Goal: Task Accomplishment & Management: Manage account settings

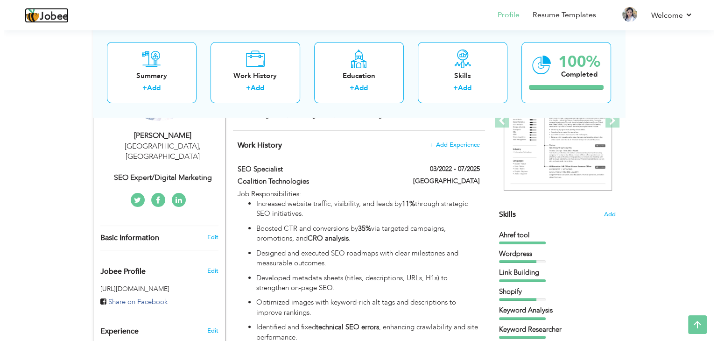
scroll to position [153, 0]
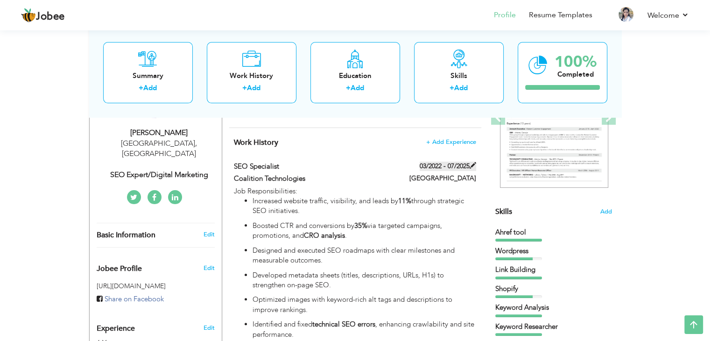
click at [462, 163] on label "03/2022 - 07/2025" at bounding box center [447, 165] width 56 height 9
type input "SEO Specialist"
type input "Coalition Technologies"
type input "03/2022"
type input "07/2025"
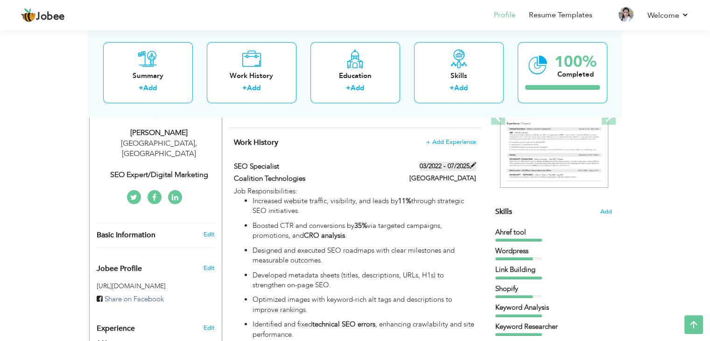
type input "[GEOGRAPHIC_DATA]"
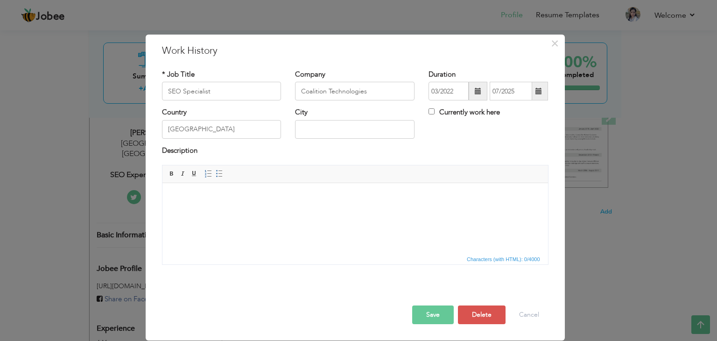
click at [536, 91] on span at bounding box center [538, 91] width 7 height 7
click at [428, 111] on div "Currently work here" at bounding box center [487, 116] width 133 height 19
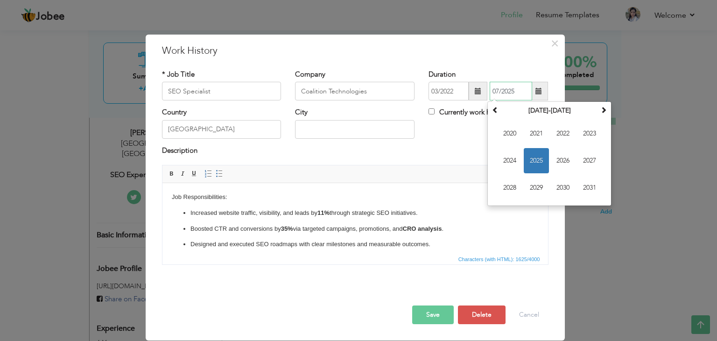
click at [518, 96] on input "07/2025" at bounding box center [510, 91] width 42 height 19
type input "0"
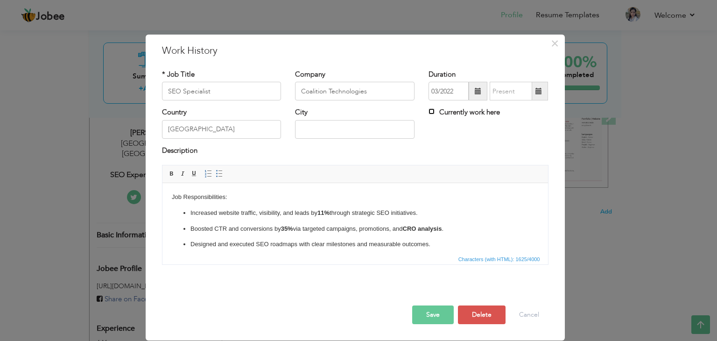
click at [431, 111] on input "Currently work here" at bounding box center [431, 111] width 6 height 6
checkbox input "true"
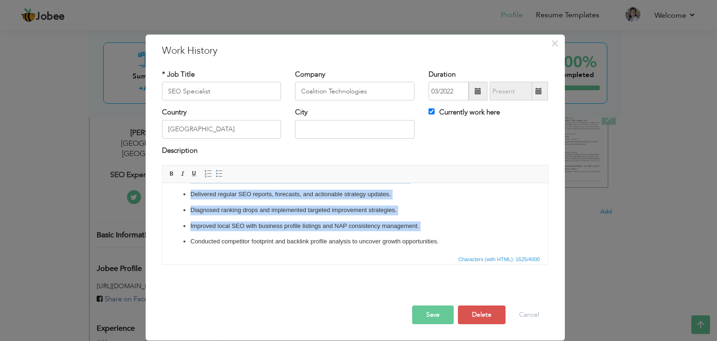
scroll to position [195, 0]
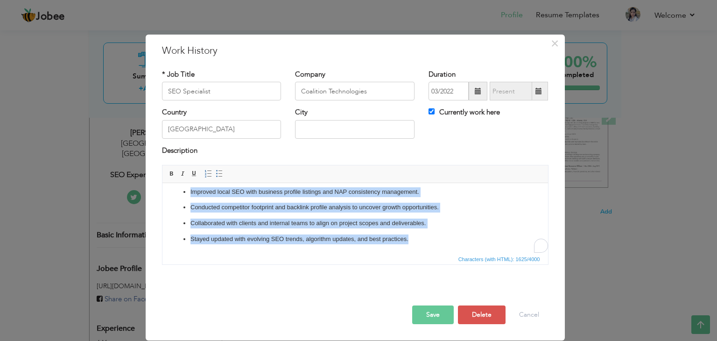
drag, startPoint x: 190, startPoint y: 213, endPoint x: 449, endPoint y: 265, distance: 264.4
click at [449, 253] on html "Job Responsibilities: Increased website traffic, visibility, and leads by 11% t…" at bounding box center [354, 120] width 385 height 265
copy ul "Increased website traffic, visibility, and leads by 11% through strategic SEO i…"
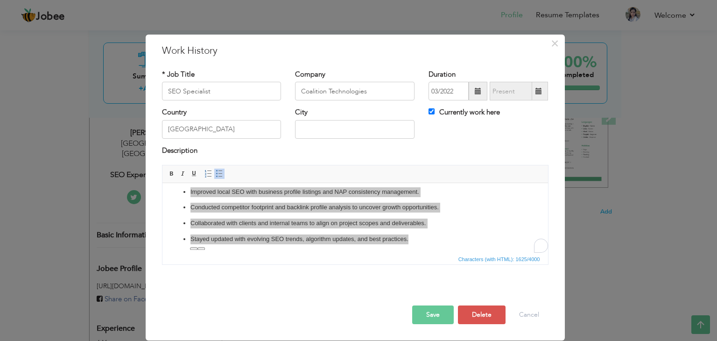
scroll to position [0, 0]
click at [375, 255] on span "Copy" at bounding box center [385, 253] width 49 height 11
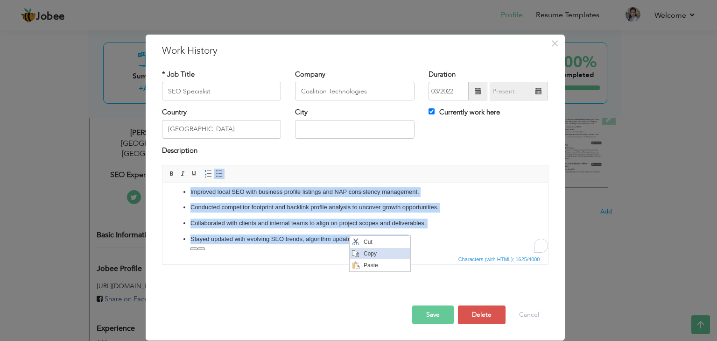
copy ul "Increased website traffic, visibility, and leads by 11% through strategic SEO i…"
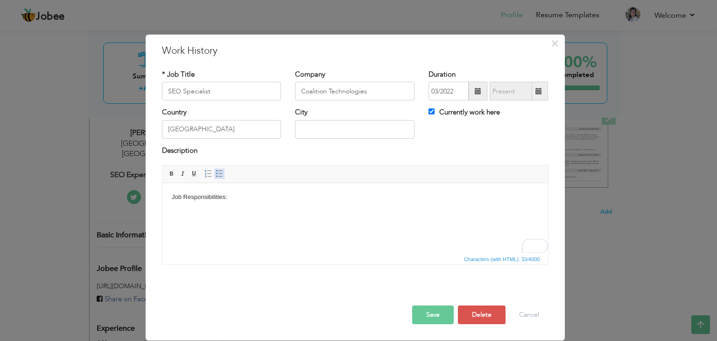
click at [218, 173] on span at bounding box center [219, 173] width 7 height 7
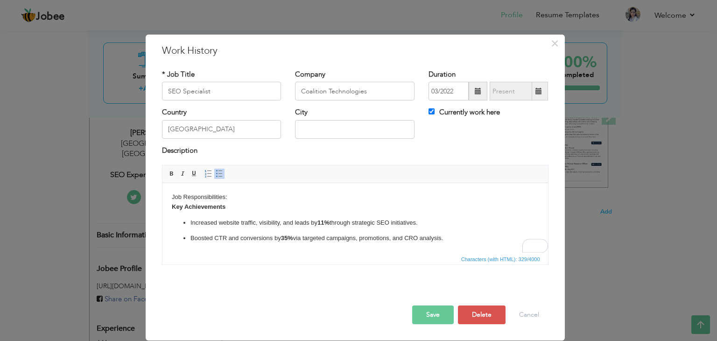
click at [230, 197] on body "Job Responsibilities: ​​​​​​​ Key Achievements Increased website traffic, visib…" at bounding box center [354, 225] width 367 height 67
click at [289, 194] on body "Job Responsibilities: Key Achievements Increased website traffic, visibility, a…" at bounding box center [354, 225] width 367 height 67
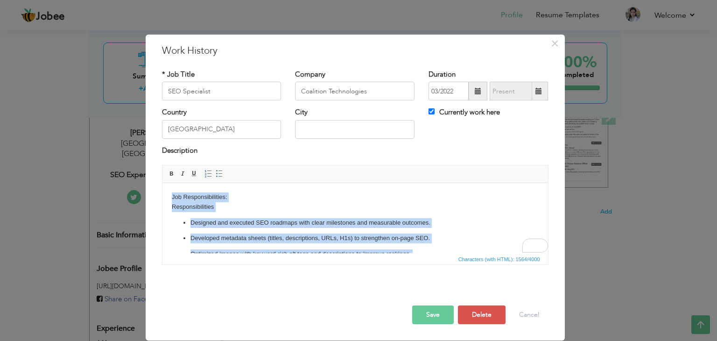
click at [215, 209] on body "Job Responsibilities: Responsibilities Designed and executed SEO roadmaps with …" at bounding box center [354, 340] width 367 height 297
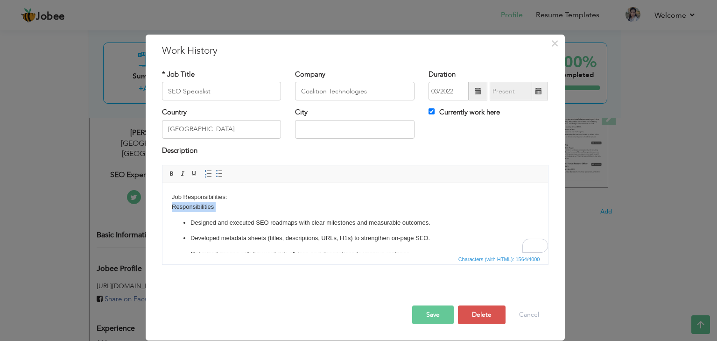
drag, startPoint x: 214, startPoint y: 209, endPoint x: 168, endPoint y: 210, distance: 45.8
click at [168, 210] on html "Job Responsibilities: Responsibilities Designed and executed SEO roadmaps with …" at bounding box center [354, 341] width 385 height 316
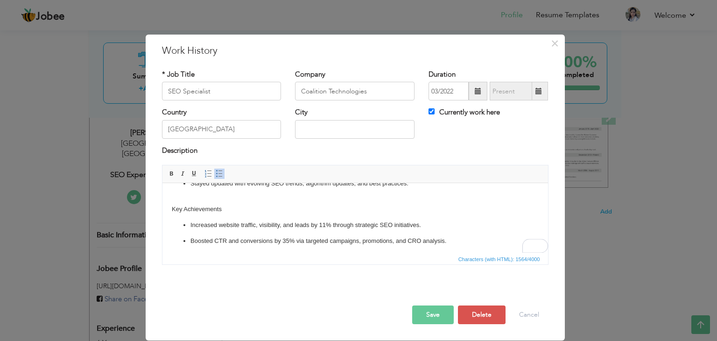
scroll to position [220, 0]
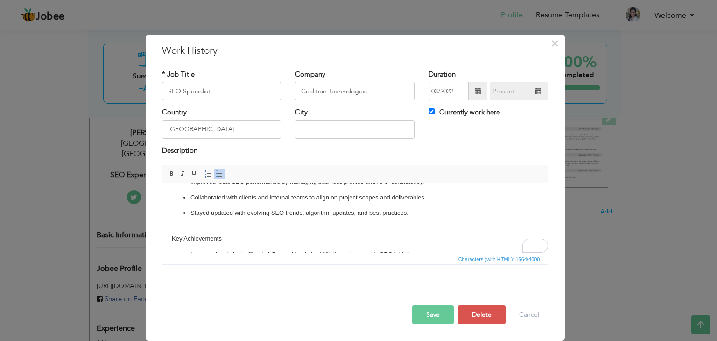
click at [168, 228] on html "Job Responsibilities: Designed and executed SEO roadmaps with clear milestones …" at bounding box center [354, 147] width 385 height 306
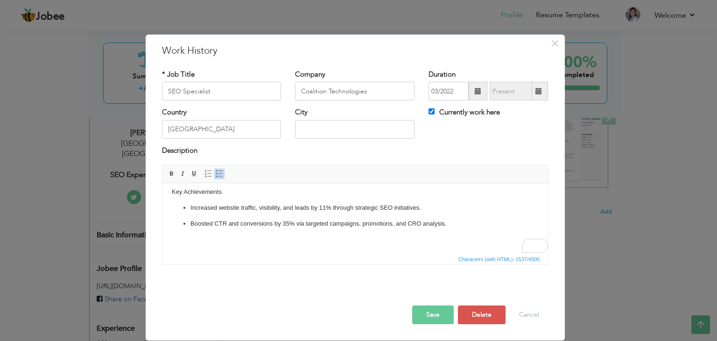
click at [431, 315] on button "Save" at bounding box center [433, 314] width 42 height 19
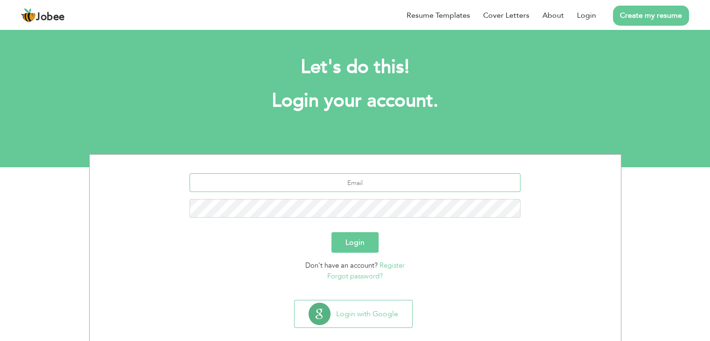
click at [382, 186] on input "text" at bounding box center [354, 182] width 331 height 19
type input "[EMAIL_ADDRESS][DOMAIN_NAME]"
click at [355, 240] on button "Login" at bounding box center [354, 242] width 47 height 21
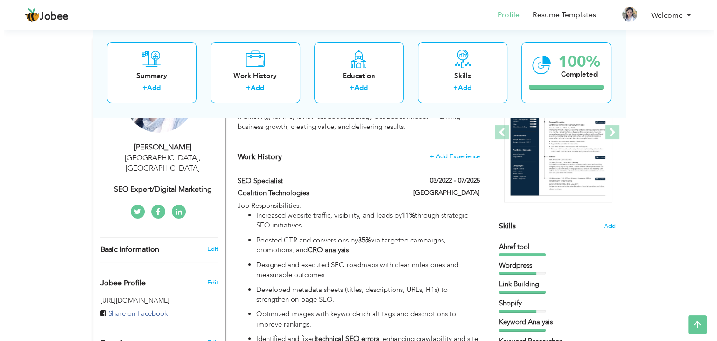
scroll to position [138, 0]
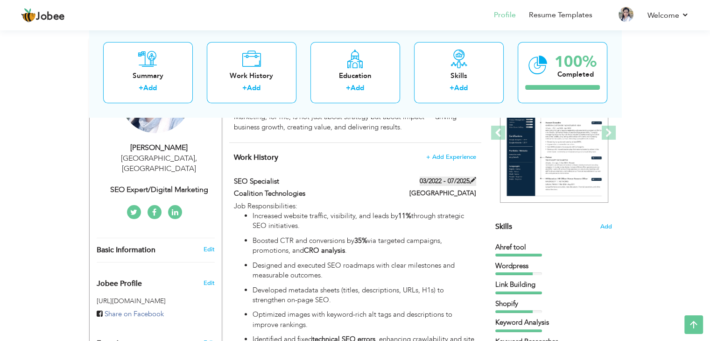
click at [460, 180] on label "03/2022 - 07/2025" at bounding box center [447, 180] width 56 height 9
type input "SEO Specialist"
type input "Coalition Technologies"
type input "03/2022"
type input "07/2025"
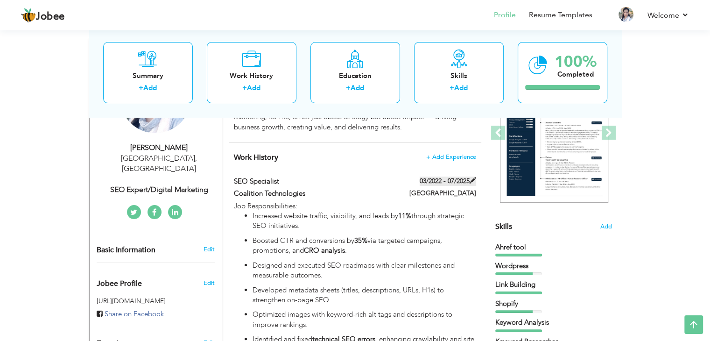
type input "[GEOGRAPHIC_DATA]"
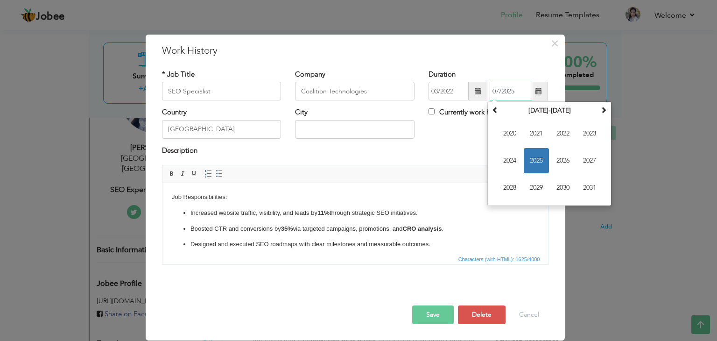
click at [524, 90] on input "07/2025" at bounding box center [510, 91] width 42 height 19
type input "0"
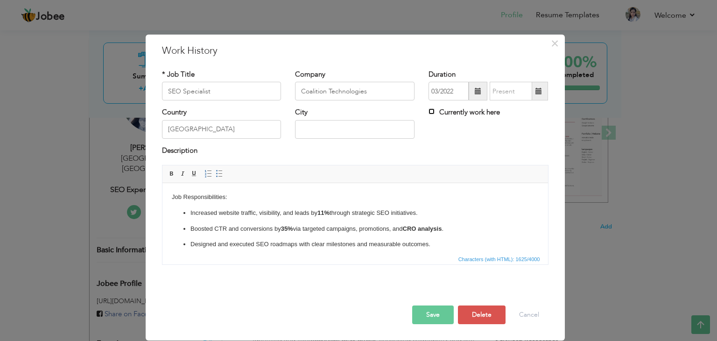
click at [431, 111] on input "Currently work here" at bounding box center [431, 111] width 6 height 6
checkbox input "true"
click at [314, 227] on p "Boosted CTR and conversions by 35% via targeted campaigns, promotions, and CRO …" at bounding box center [354, 229] width 329 height 10
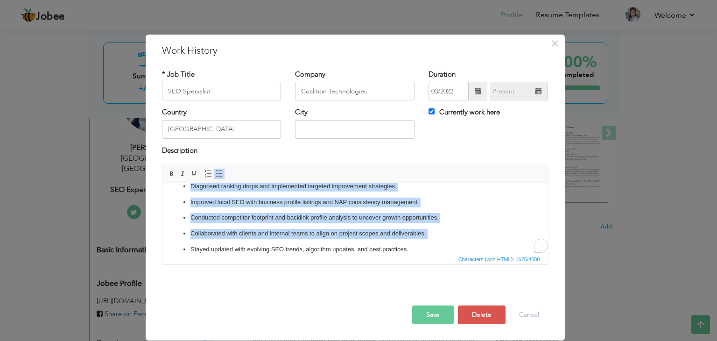
scroll to position [195, 0]
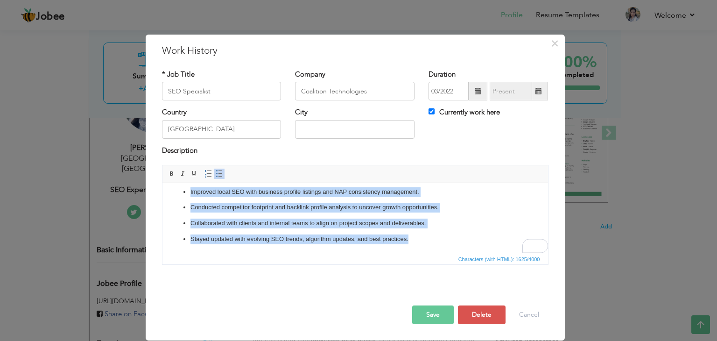
drag, startPoint x: 233, startPoint y: 199, endPoint x: 441, endPoint y: 255, distance: 215.0
click at [441, 253] on html "Job Responsibilities: Increased website traffic, visibility, and leads by 11% t…" at bounding box center [354, 120] width 385 height 265
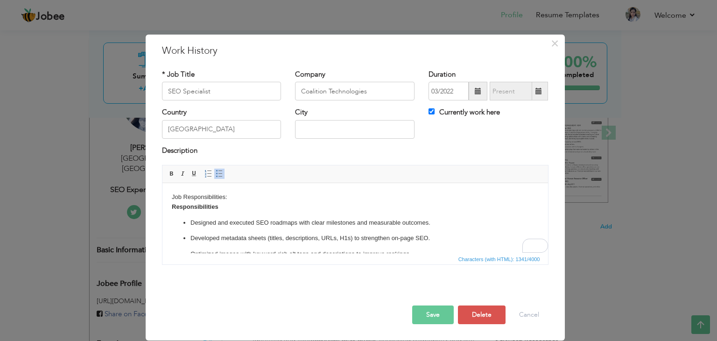
scroll to position [0, 0]
drag, startPoint x: 223, startPoint y: 209, endPoint x: 318, endPoint y: 391, distance: 205.6
click at [162, 208] on html "Job Responsibilities: ​​​​​​​ Responsibilities Designed and executed SEO roadma…" at bounding box center [354, 312] width 385 height 259
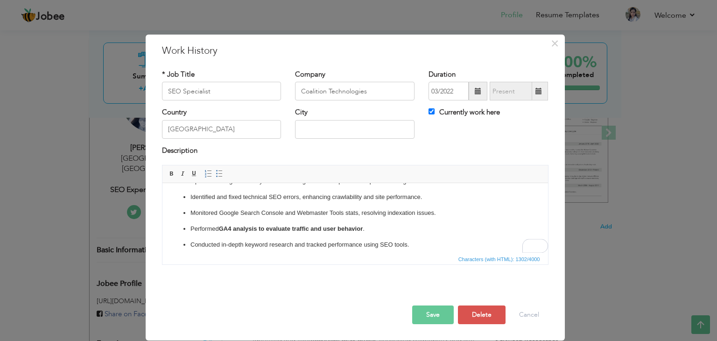
scroll to position [61, 0]
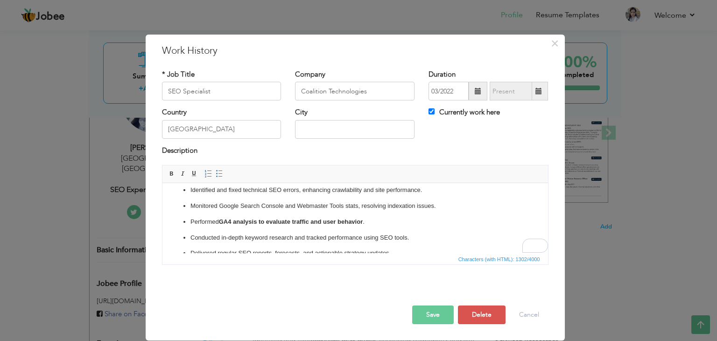
click at [253, 219] on strong "GA4 analysis to evaluate traffic and user behavior" at bounding box center [290, 221] width 144 height 7
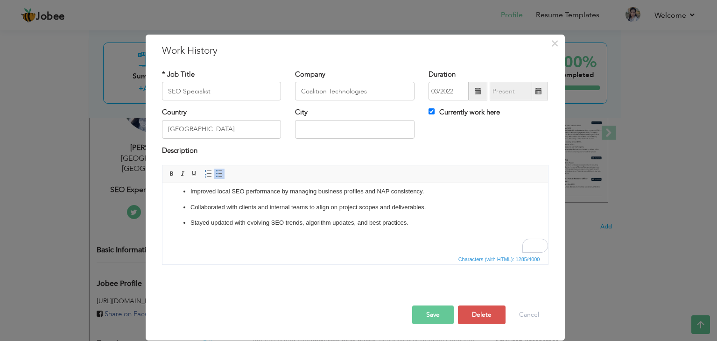
click at [420, 223] on p "Stayed updated with evolving SEO trends, algorithm updates, and best practices." at bounding box center [354, 223] width 329 height 10
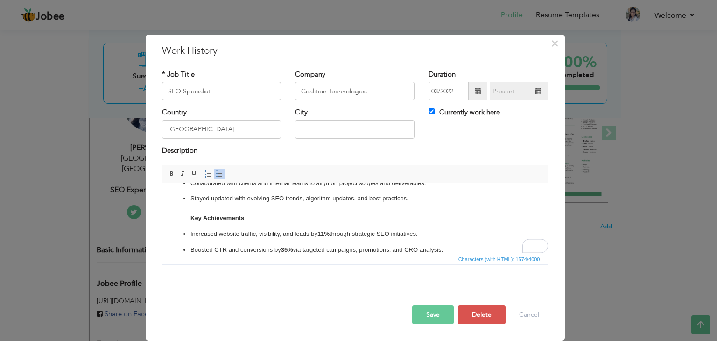
click strong "Key Achievements"
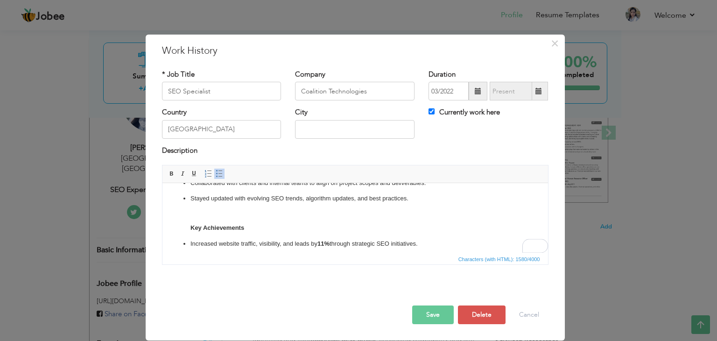
click at [214, 178] on link "Insert/Remove Bulleted List" at bounding box center [219, 173] width 10 height 10
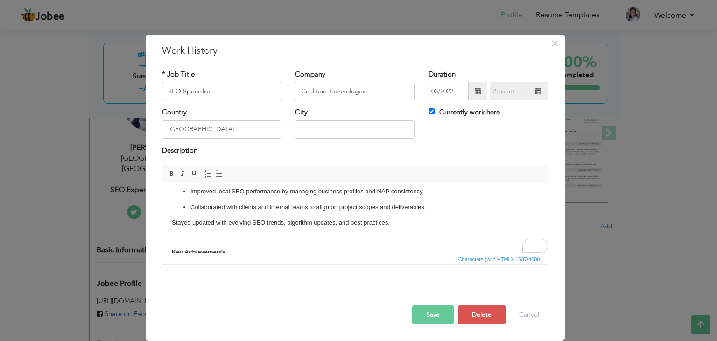
click at [168, 225] on html "Job Responsibilities: Designed and executed SEO roadmaps with clear milestones …" at bounding box center [354, 159] width 385 height 310
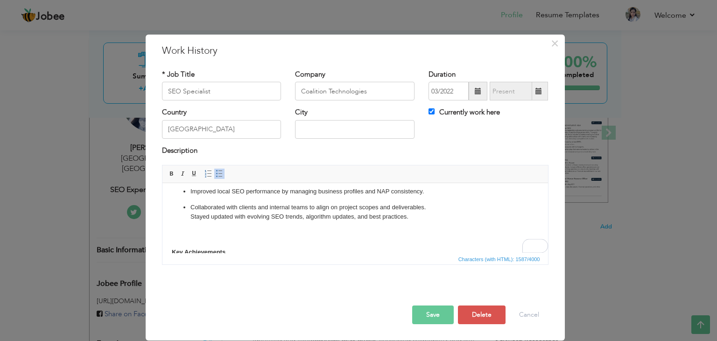
click at [216, 175] on span at bounding box center [219, 173] width 7 height 7
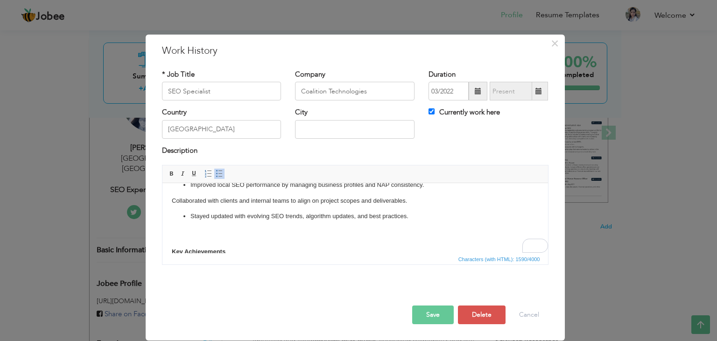
click at [171, 201] on p "Collaborated with clients and internal teams to align on project scopes and del…" at bounding box center [354, 201] width 367 height 10
click at [214, 174] on link "Insert/Remove Bulleted List" at bounding box center [219, 173] width 10 height 10
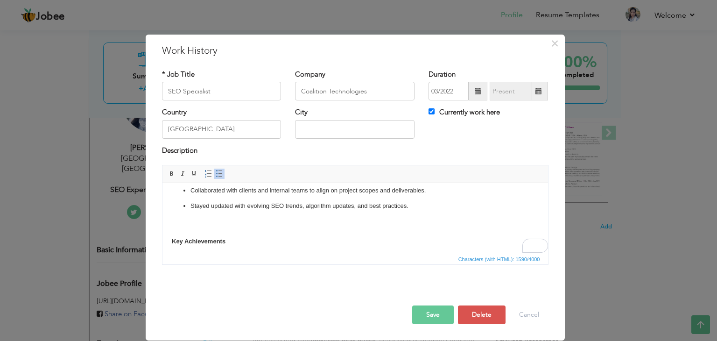
click at [177, 228] on p "​​​​​​​ Key Achievements" at bounding box center [354, 231] width 367 height 29
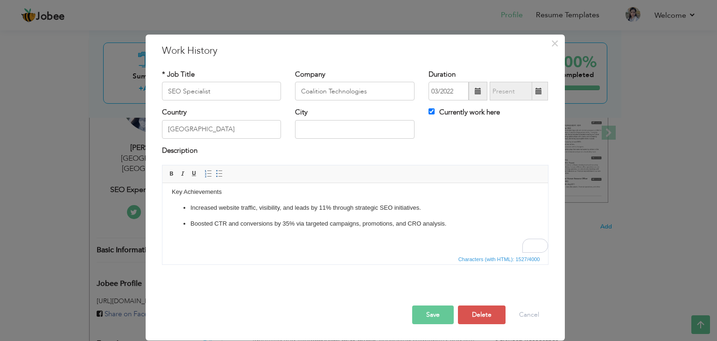
click at [391, 247] on html "Job Responsibilities: Designed and executed SEO roadmaps with clear milestones …" at bounding box center [354, 105] width 385 height 296
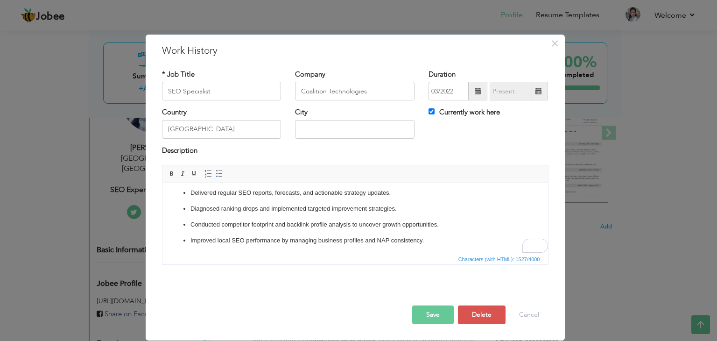
click at [429, 314] on button "Save" at bounding box center [433, 314] width 42 height 19
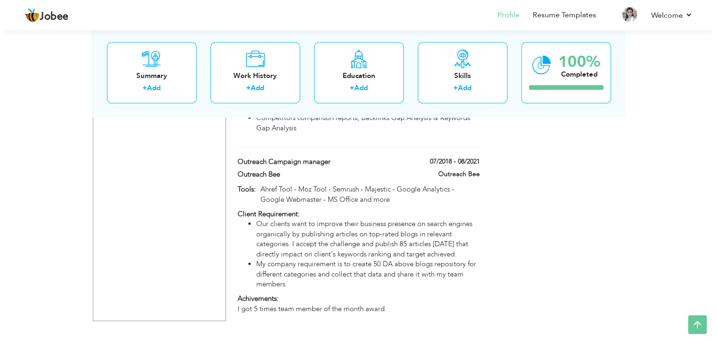
scroll to position [983, 0]
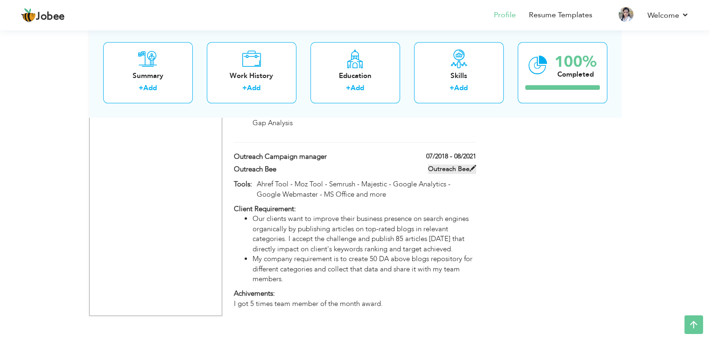
click at [473, 165] on span at bounding box center [472, 168] width 7 height 7
type input "Outreach Campaign manager"
type input "Outreach Bee"
type input "07/2018"
type input "08/2021"
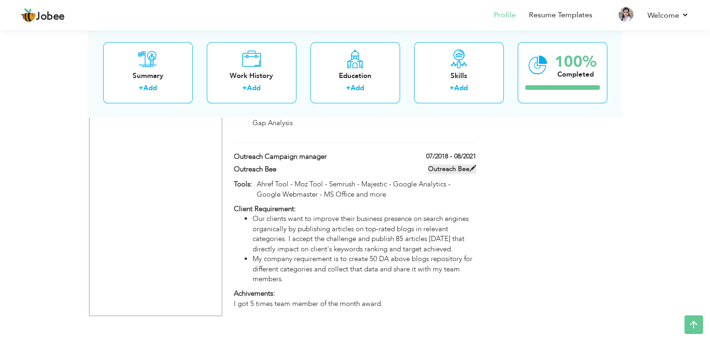
type input "Ahref Tool - Moz Tool - Semrush - Majestic - Google Analytics - Google Webmaste…"
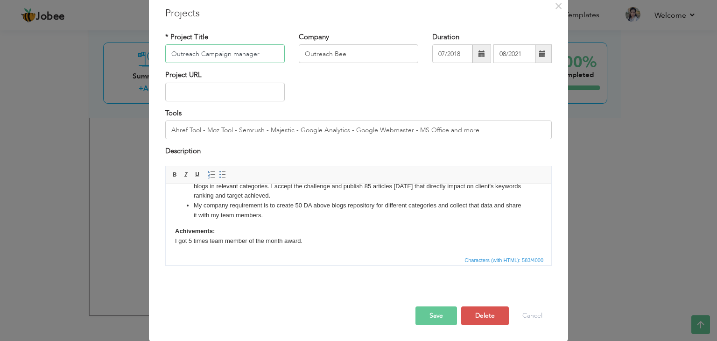
scroll to position [38, 0]
drag, startPoint x: 317, startPoint y: 241, endPoint x: 170, endPoint y: 232, distance: 147.2
click at [170, 232] on html "Client Requirement: Our clients want to improve their business presence on sear…" at bounding box center [358, 199] width 385 height 108
drag, startPoint x: 171, startPoint y: 230, endPoint x: 306, endPoint y: 239, distance: 135.1
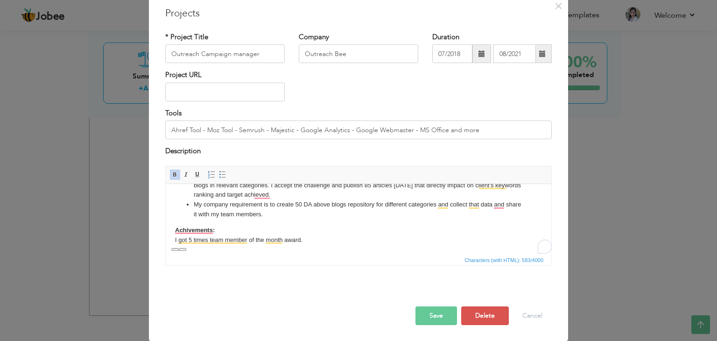
click at [306, 239] on html "Client Requirement: Our clients want to improve their business presence on sear…" at bounding box center [358, 199] width 385 height 108
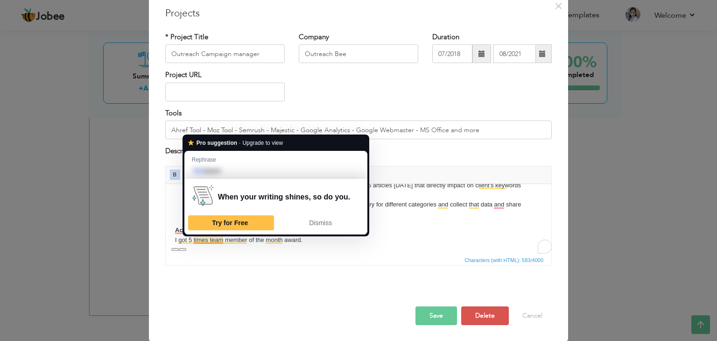
scroll to position [0, 0]
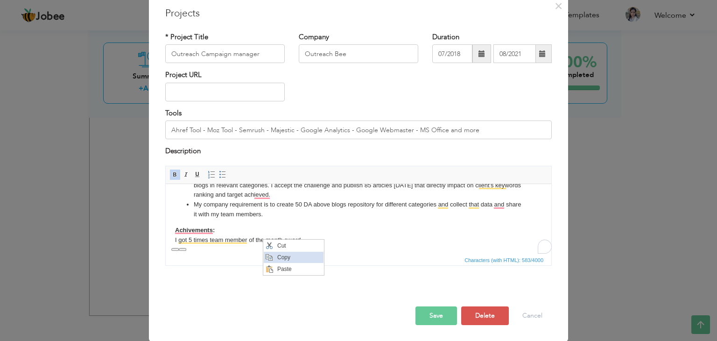
click at [287, 257] on span "Copy" at bounding box center [299, 256] width 49 height 11
copy body "Achivements: I got 5 times team member of the month award."
click at [533, 316] on button "Cancel" at bounding box center [532, 315] width 39 height 19
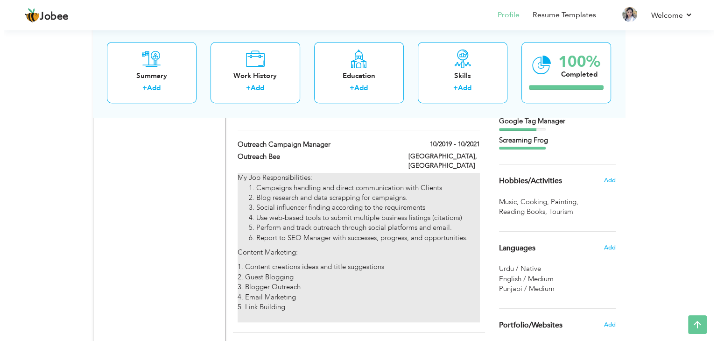
scroll to position [600, 0]
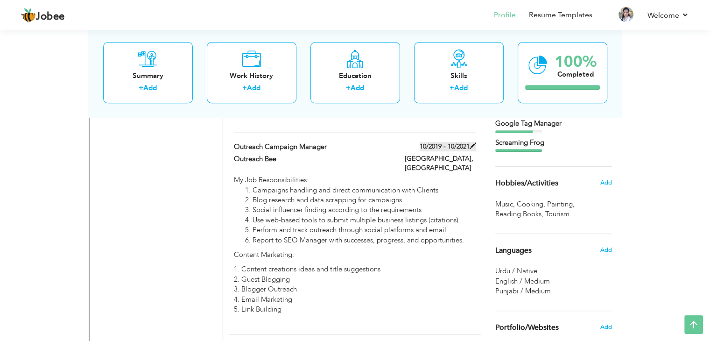
click at [458, 146] on label "10/2019 - 10/2021" at bounding box center [447, 146] width 56 height 9
type input "Outreach Campaign Manager"
type input "Outreach Bee"
type input "10/2019"
type input "10/2021"
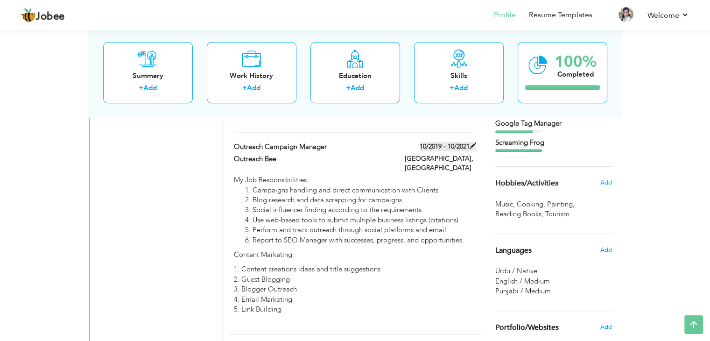
type input "[GEOGRAPHIC_DATA]"
checkbox input "false"
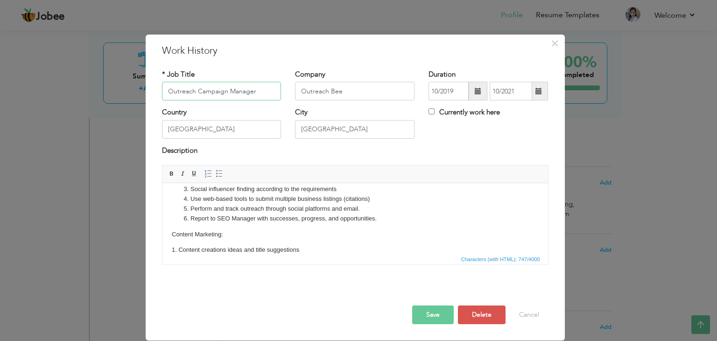
scroll to position [103, 0]
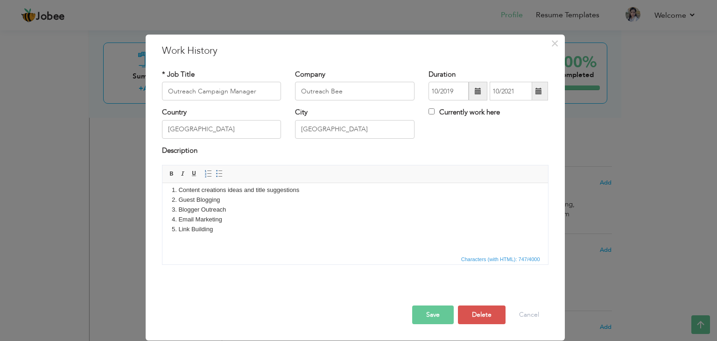
click at [306, 246] on html "My Job Responsibilities: Campaigns handling and direct communication with Clien…" at bounding box center [354, 166] width 385 height 173
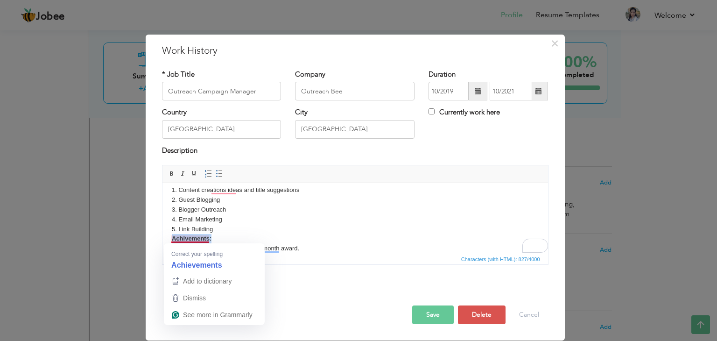
drag, startPoint x: 212, startPoint y: 239, endPoint x: 169, endPoint y: 242, distance: 43.0
click at [169, 242] on html "My Job Responsibilities: Campaigns handling and direct communication with Clien…" at bounding box center [354, 171] width 385 height 182
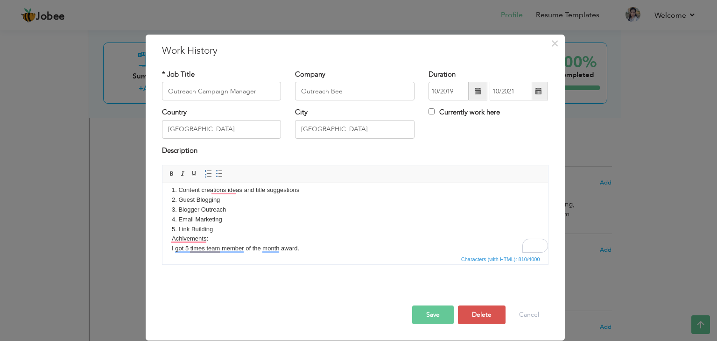
click at [169, 242] on html "My Job Responsibilities: Campaigns handling and direct communication with Clien…" at bounding box center [354, 171] width 385 height 182
click at [169, 239] on html "My Job Responsibilities: Campaigns handling and direct communication with Clien…" at bounding box center [354, 171] width 385 height 182
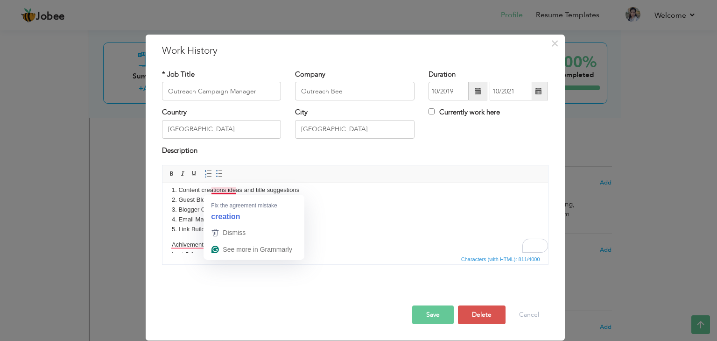
click at [223, 189] on p "1. Content creations ideas and title suggestions 2. Guest Blogging 3. Blogger O…" at bounding box center [354, 209] width 367 height 49
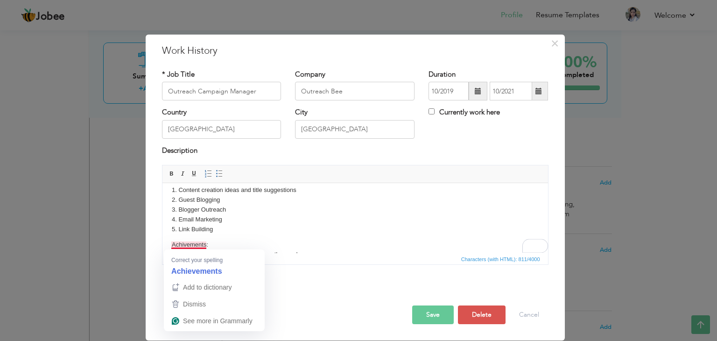
click at [193, 244] on p "Achivements: I got 5 times team member of the month award." at bounding box center [354, 250] width 367 height 20
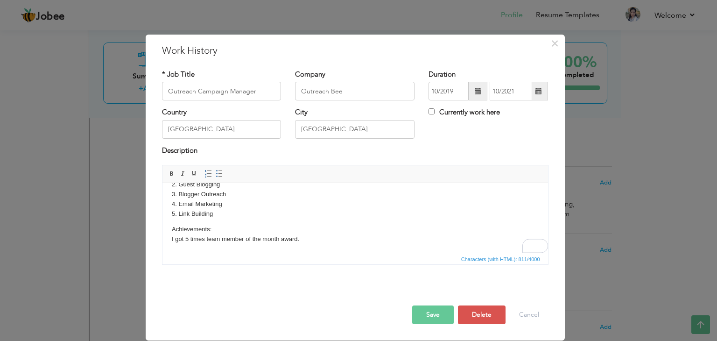
scroll to position [118, 0]
click at [296, 245] on html "My Job Responsibilities: Campaigns handling and direct communication with Clien…" at bounding box center [354, 159] width 385 height 188
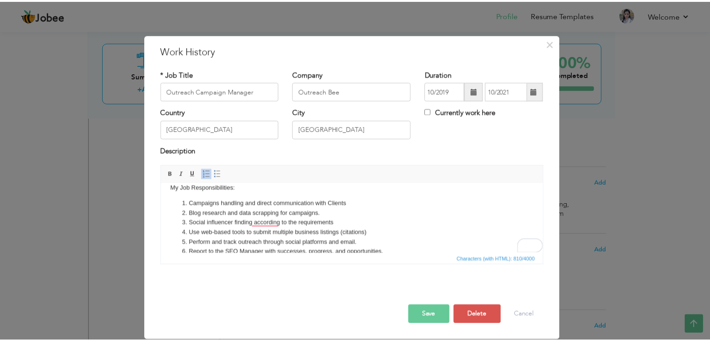
scroll to position [0, 0]
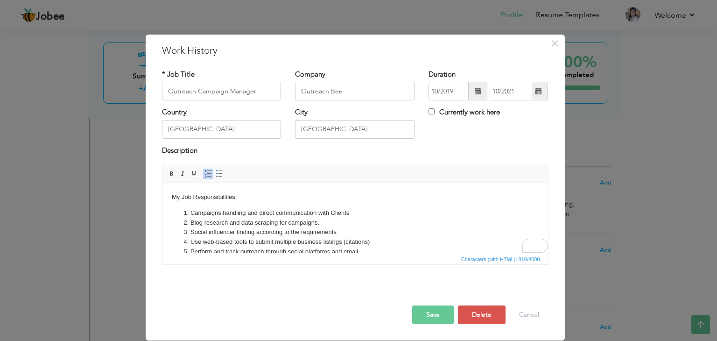
click at [425, 309] on button "Save" at bounding box center [433, 314] width 42 height 19
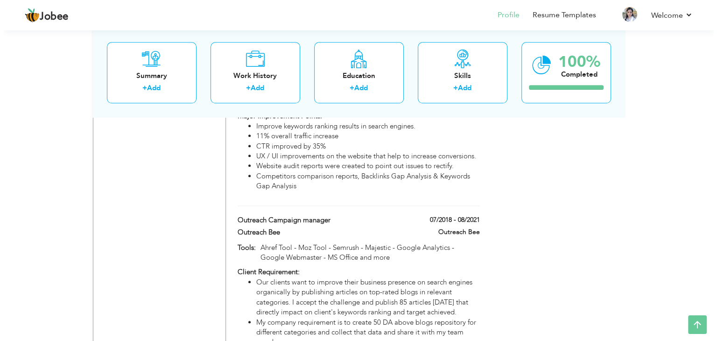
scroll to position [935, 0]
click at [463, 230] on label "Outreach Bee" at bounding box center [452, 231] width 48 height 9
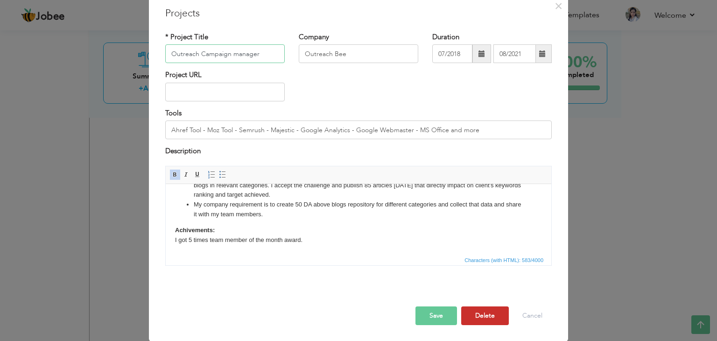
scroll to position [37, 0]
click at [478, 312] on button "Delete" at bounding box center [485, 316] width 48 height 19
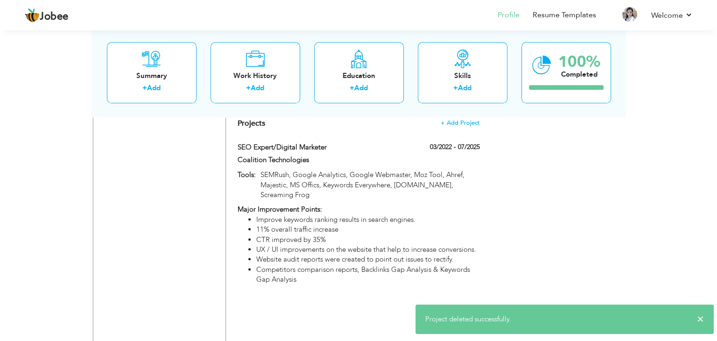
scroll to position [827, 0]
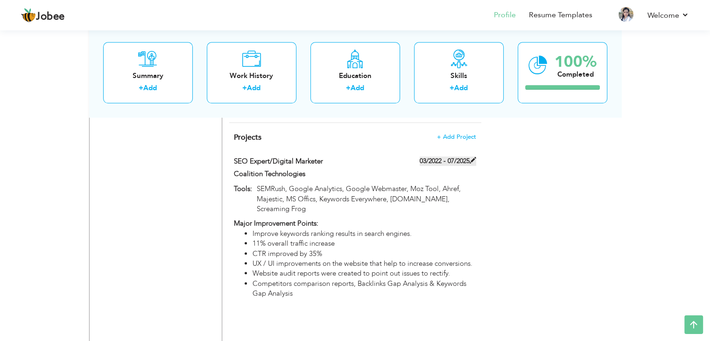
click at [468, 162] on label "03/2022 - 07/2025" at bounding box center [447, 160] width 56 height 9
type input "SEO Expert/Digital Marketer"
type input "Coalition Technologies"
type input "03/2022"
type input "07/2025"
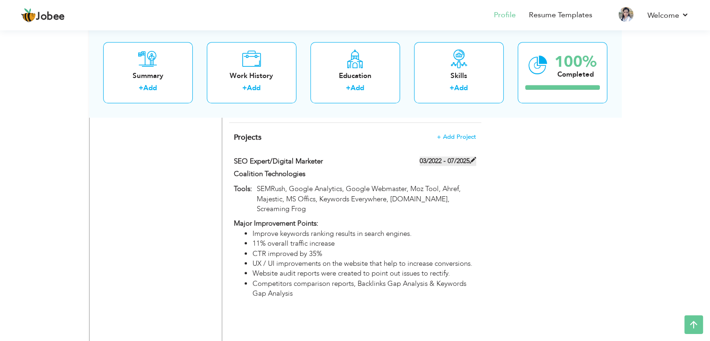
type input "SEMRush, Google Analytics, Google Webmaster, Moz Tool, Ahref, Majestic, MS Offi…"
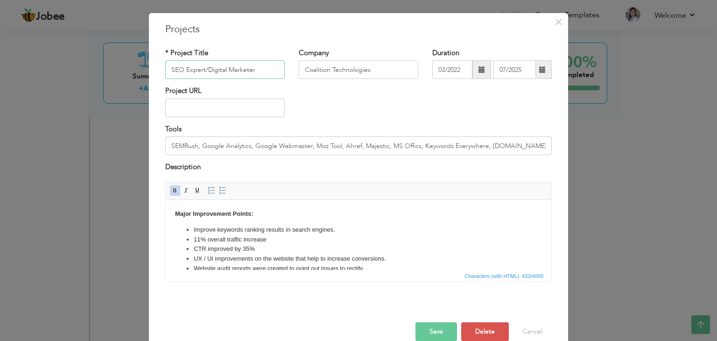
scroll to position [22, 0]
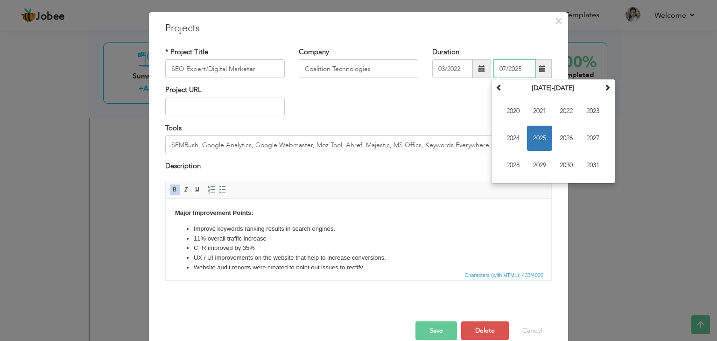
click at [523, 68] on input "07/2025" at bounding box center [514, 68] width 42 height 19
type input "0"
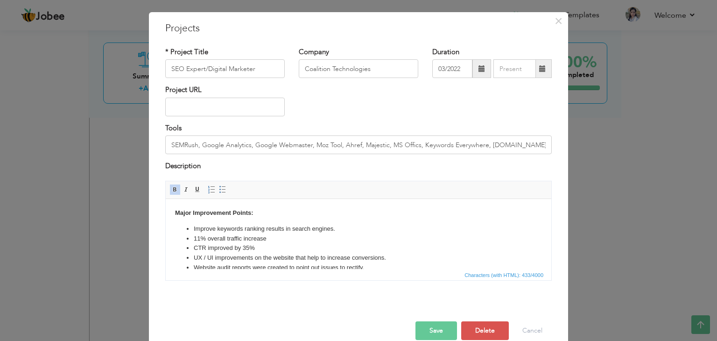
click at [444, 122] on div "Project URL" at bounding box center [358, 104] width 400 height 38
click at [239, 106] on input "text" at bounding box center [224, 107] width 119 height 19
paste input "[URL][DOMAIN_NAME]"
type input "[URL][DOMAIN_NAME]"
drag, startPoint x: 362, startPoint y: 144, endPoint x: 384, endPoint y: 144, distance: 22.4
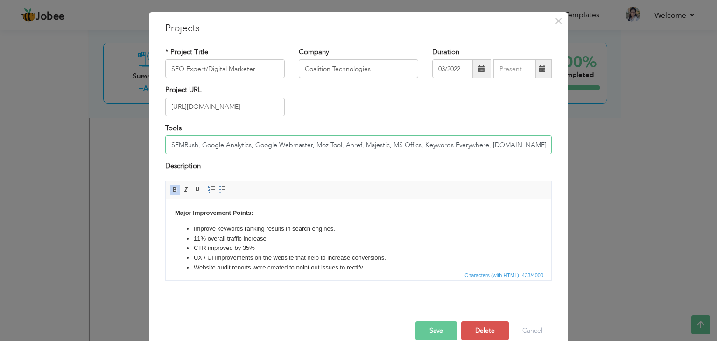
click at [384, 144] on input "SEMRush, Google Analytics, Google Webmaster, Moz Tool, Ahref, Majestic, MS Offi…" at bounding box center [358, 144] width 386 height 19
drag, startPoint x: 492, startPoint y: 145, endPoint x: 458, endPoint y: 144, distance: 34.1
click at [458, 144] on input "SEMRush, Google Analytics, Google Webmaster, Moz Tool, Ahref, MS Offics, Keywor…" at bounding box center [358, 144] width 386 height 19
drag, startPoint x: 457, startPoint y: 145, endPoint x: 483, endPoint y: 146, distance: 26.1
click at [483, 146] on input "SEMRush, Google Analytics, Google Webmaster, Moz Tool, Ahref, MS Offics, Keywor…" at bounding box center [358, 144] width 386 height 19
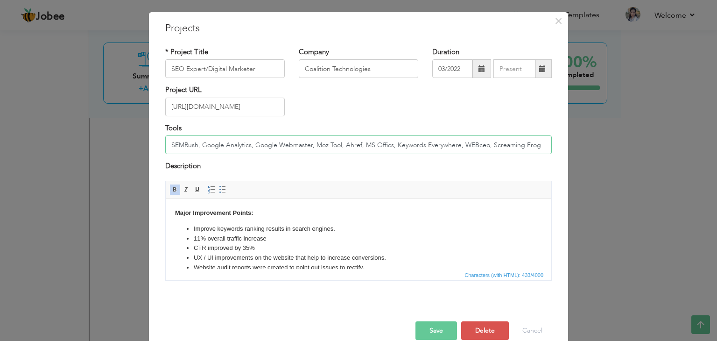
paste input "ebCEO"
type input "SEMRush, Google Analytics, Google Webmaster, Moz Tool, Ahref, MS Offics, Keywor…"
drag, startPoint x: 257, startPoint y: 106, endPoint x: 142, endPoint y: 119, distance: 115.5
click at [142, 119] on div "× Projects * Project Title SEO Expert/Digital Marketer Company Coalition Techno…" at bounding box center [358, 170] width 717 height 341
click at [277, 231] on li "Improve keywords ranking results in search engines." at bounding box center [358, 228] width 329 height 10
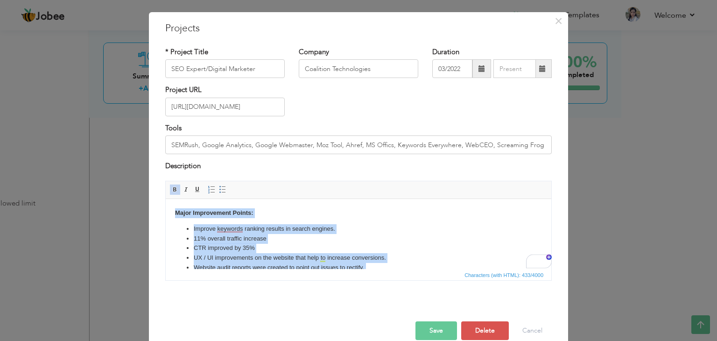
click at [314, 231] on li "Improve keywords ranking results in search engines." at bounding box center [358, 228] width 329 height 10
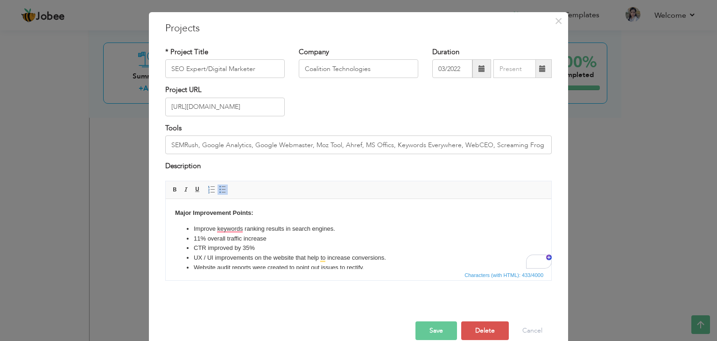
click at [314, 231] on li "Improve keywords ranking results in search engines." at bounding box center [358, 228] width 329 height 10
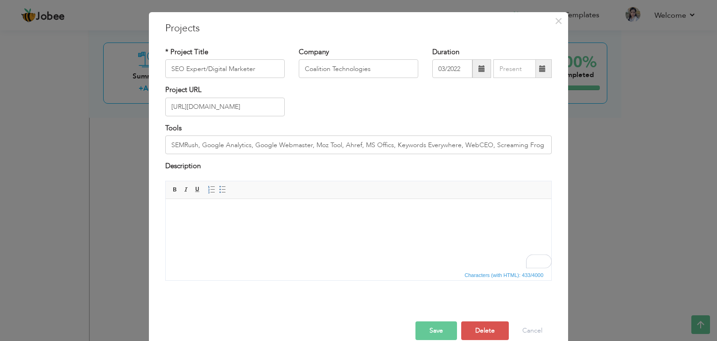
scroll to position [208, 0]
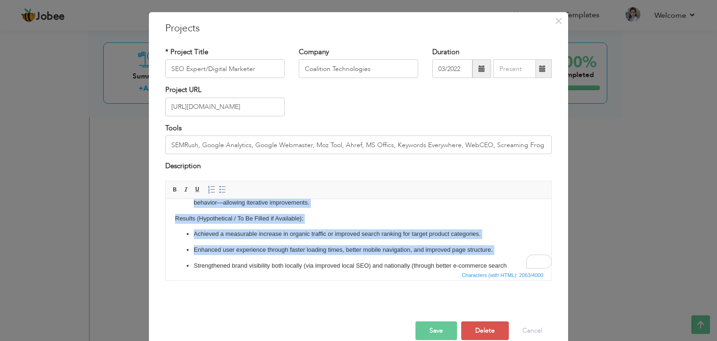
click at [317, 229] on p "Achieved a measurable increase in organic traffic or improved search ranking fo…" at bounding box center [358, 234] width 329 height 10
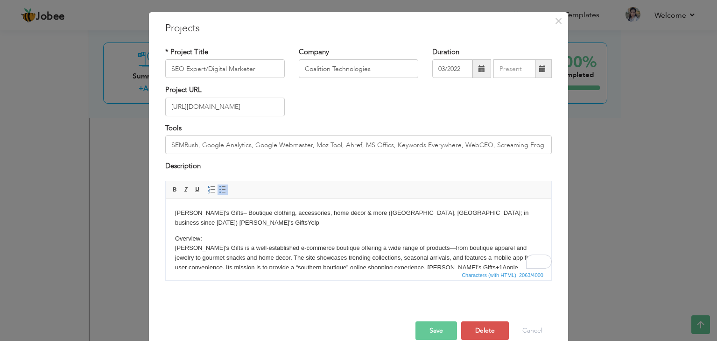
scroll to position [18, 0]
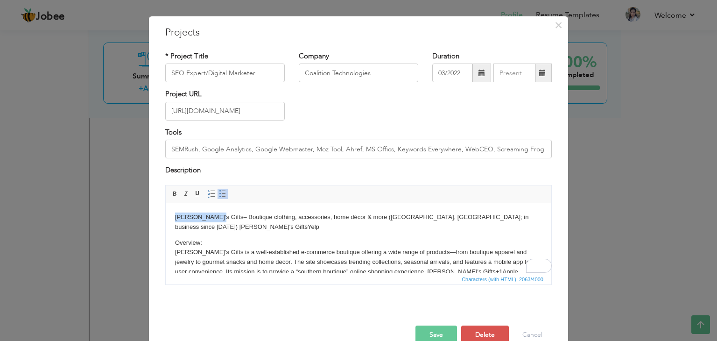
drag, startPoint x: 209, startPoint y: 218, endPoint x: 173, endPoint y: 219, distance: 36.4
click at [229, 237] on p "Overview: [PERSON_NAME]’s Gifts is a well-established e-commerce boutique offer…" at bounding box center [358, 256] width 367 height 39
drag, startPoint x: 203, startPoint y: 232, endPoint x: 174, endPoint y: 233, distance: 29.4
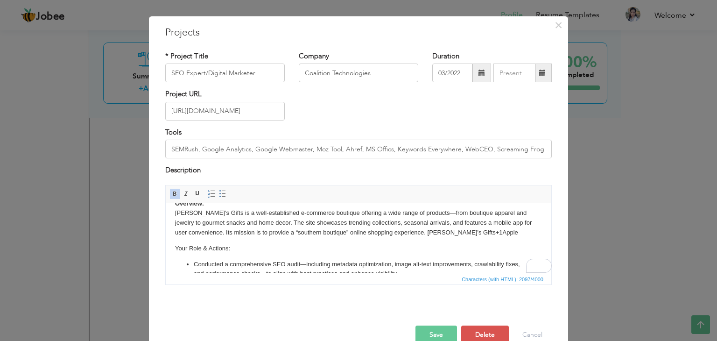
scroll to position [37, 0]
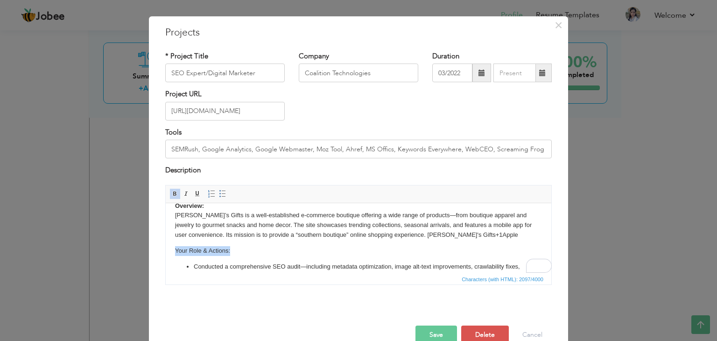
drag, startPoint x: 233, startPoint y: 239, endPoint x: 171, endPoint y: 239, distance: 61.6
click at [171, 239] on html "[PERSON_NAME]’s Gifts – Boutique clothing, accessories, home décor & more ([GEO…" at bounding box center [358, 315] width 385 height 299
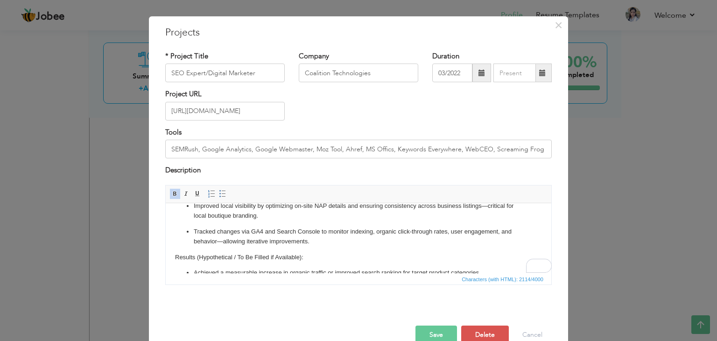
scroll to position [179, 0]
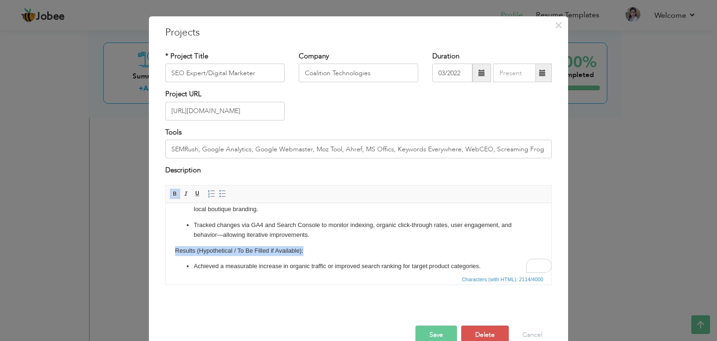
drag, startPoint x: 175, startPoint y: 239, endPoint x: 303, endPoint y: 240, distance: 128.3
click at [303, 245] on p "Results (Hypothetical / To Be Filled if Available):" at bounding box center [358, 250] width 367 height 10
click at [321, 245] on p "Results (Hypothetical / To Be Filled if Available):" at bounding box center [358, 250] width 367 height 10
